Goal: Information Seeking & Learning: Learn about a topic

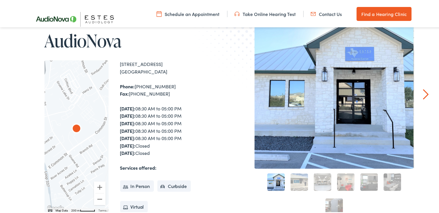
scroll to position [87, 0]
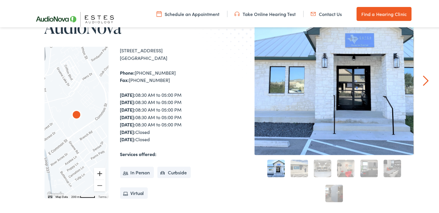
click at [97, 172] on button "Zoom in" at bounding box center [100, 173] width 12 height 12
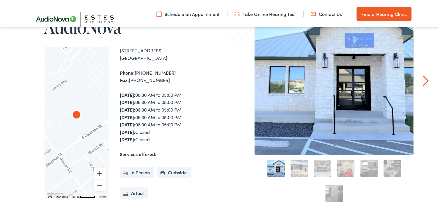
click at [98, 172] on button "Zoom in" at bounding box center [100, 173] width 12 height 12
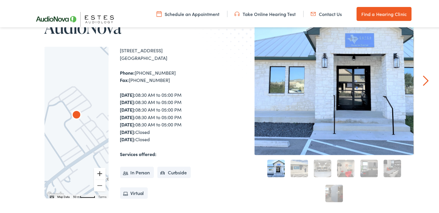
click at [98, 172] on button "Zoom in" at bounding box center [100, 173] width 12 height 12
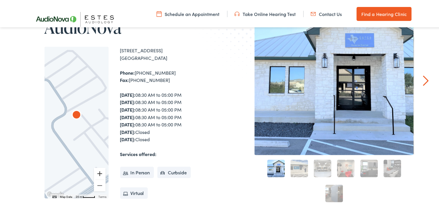
click at [98, 172] on button "Zoom in" at bounding box center [100, 173] width 12 height 12
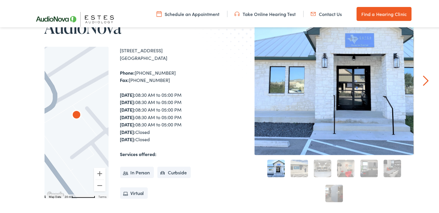
click at [293, 165] on link "2" at bounding box center [299, 167] width 17 height 17
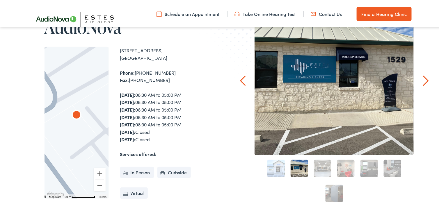
click at [323, 166] on link "3" at bounding box center [322, 167] width 17 height 17
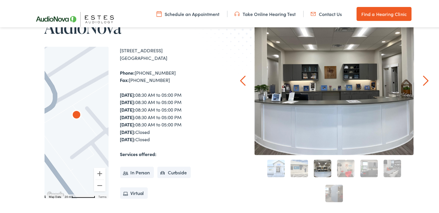
click at [339, 168] on link "4" at bounding box center [345, 167] width 17 height 17
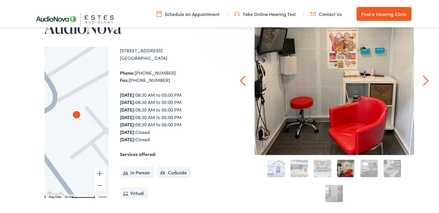
click at [364, 172] on link "5" at bounding box center [368, 167] width 17 height 17
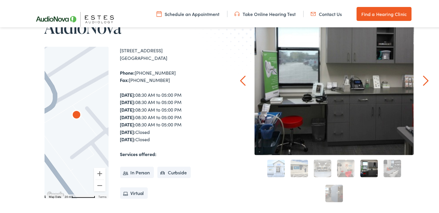
click at [386, 167] on link "6" at bounding box center [392, 167] width 17 height 17
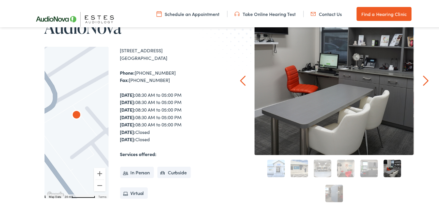
click at [333, 199] on link "7" at bounding box center [333, 192] width 17 height 17
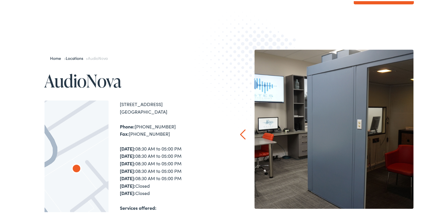
scroll to position [0, 0]
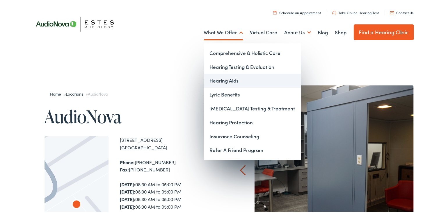
click at [225, 80] on link "Hearing Aids" at bounding box center [252, 80] width 97 height 14
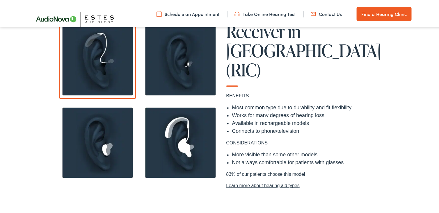
scroll to position [465, 0]
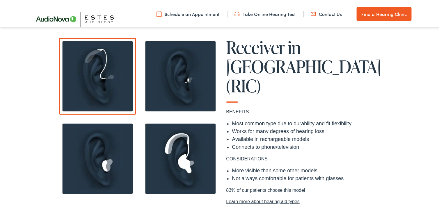
click at [95, 163] on img at bounding box center [97, 157] width 77 height 77
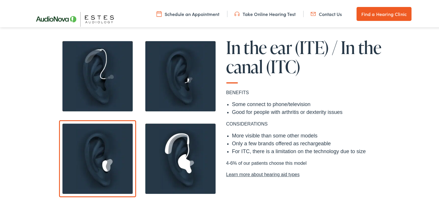
click at [105, 85] on img at bounding box center [97, 75] width 77 height 77
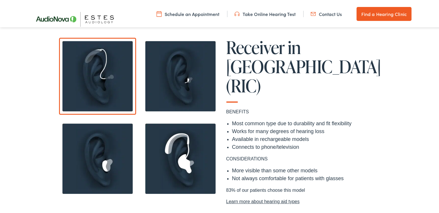
click at [180, 81] on img at bounding box center [180, 75] width 77 height 77
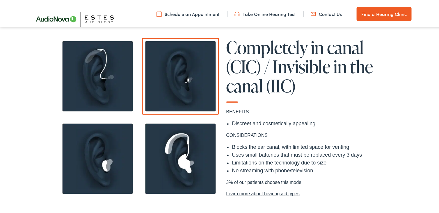
click at [92, 64] on img at bounding box center [97, 75] width 77 height 77
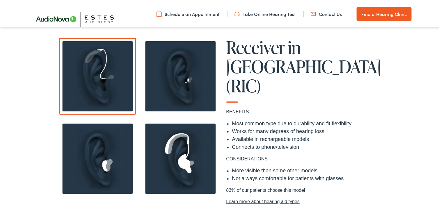
click at [187, 159] on img at bounding box center [180, 157] width 77 height 77
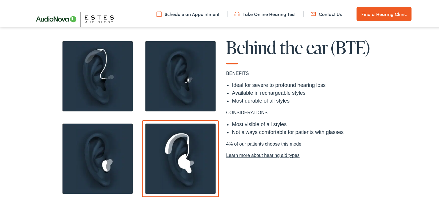
click at [192, 75] on img at bounding box center [180, 75] width 77 height 77
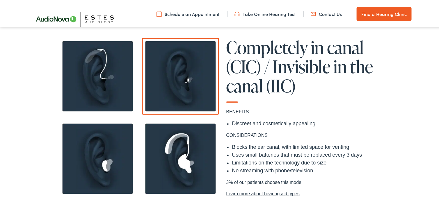
click at [109, 152] on img at bounding box center [97, 157] width 77 height 77
